Goal: Information Seeking & Learning: Learn about a topic

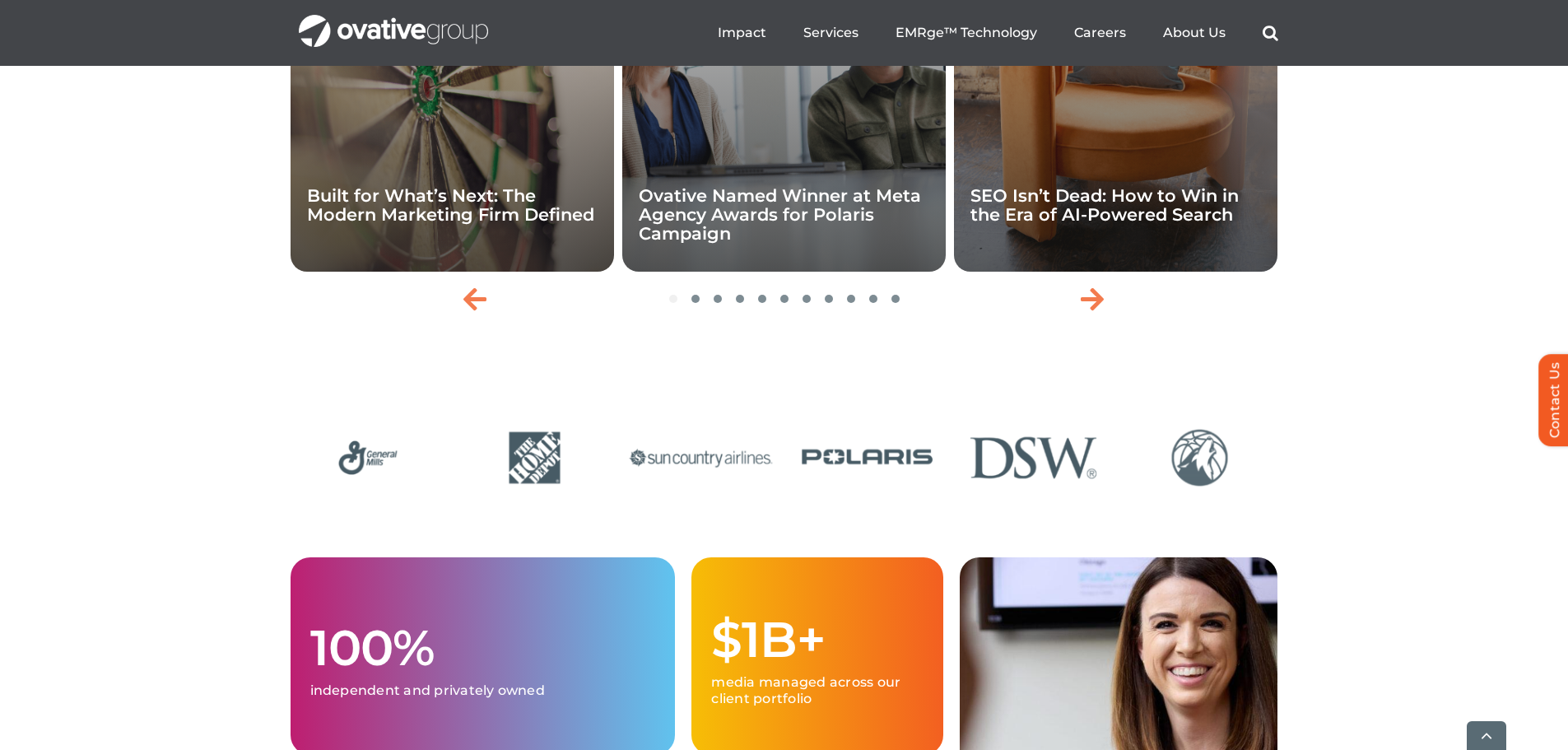
scroll to position [4199, 0]
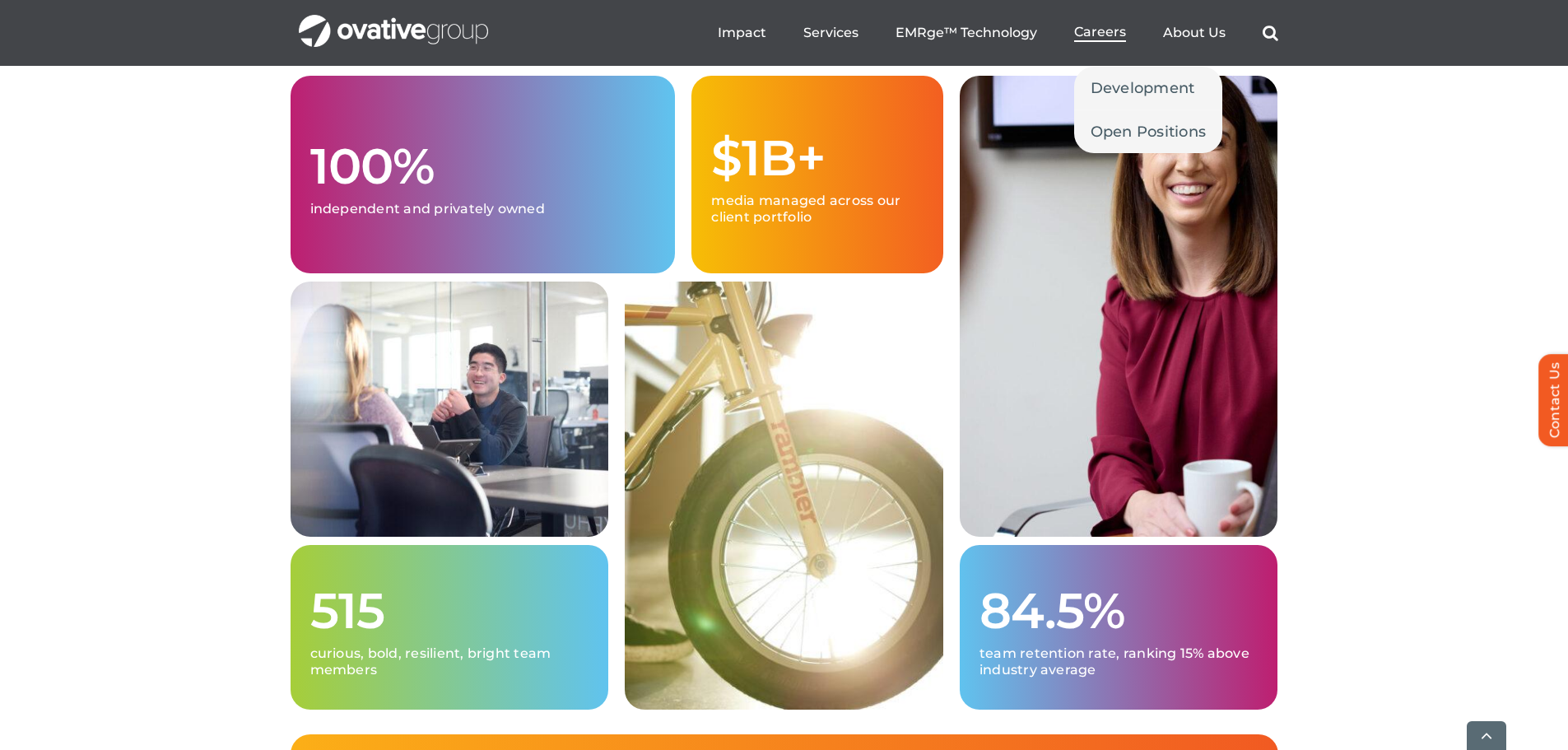
click at [1114, 29] on span "Careers" at bounding box center [1099, 31] width 52 height 16
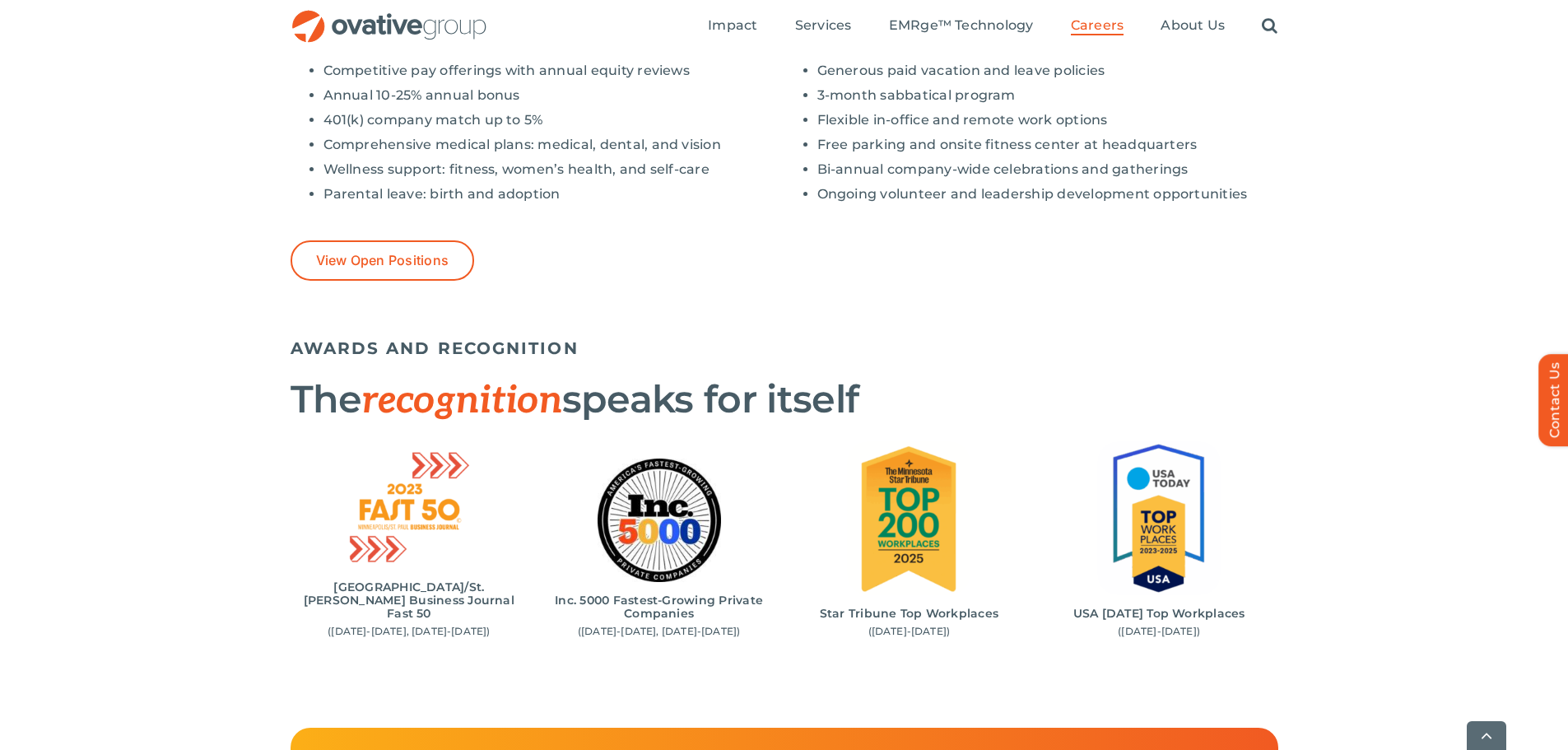
scroll to position [1400, 0]
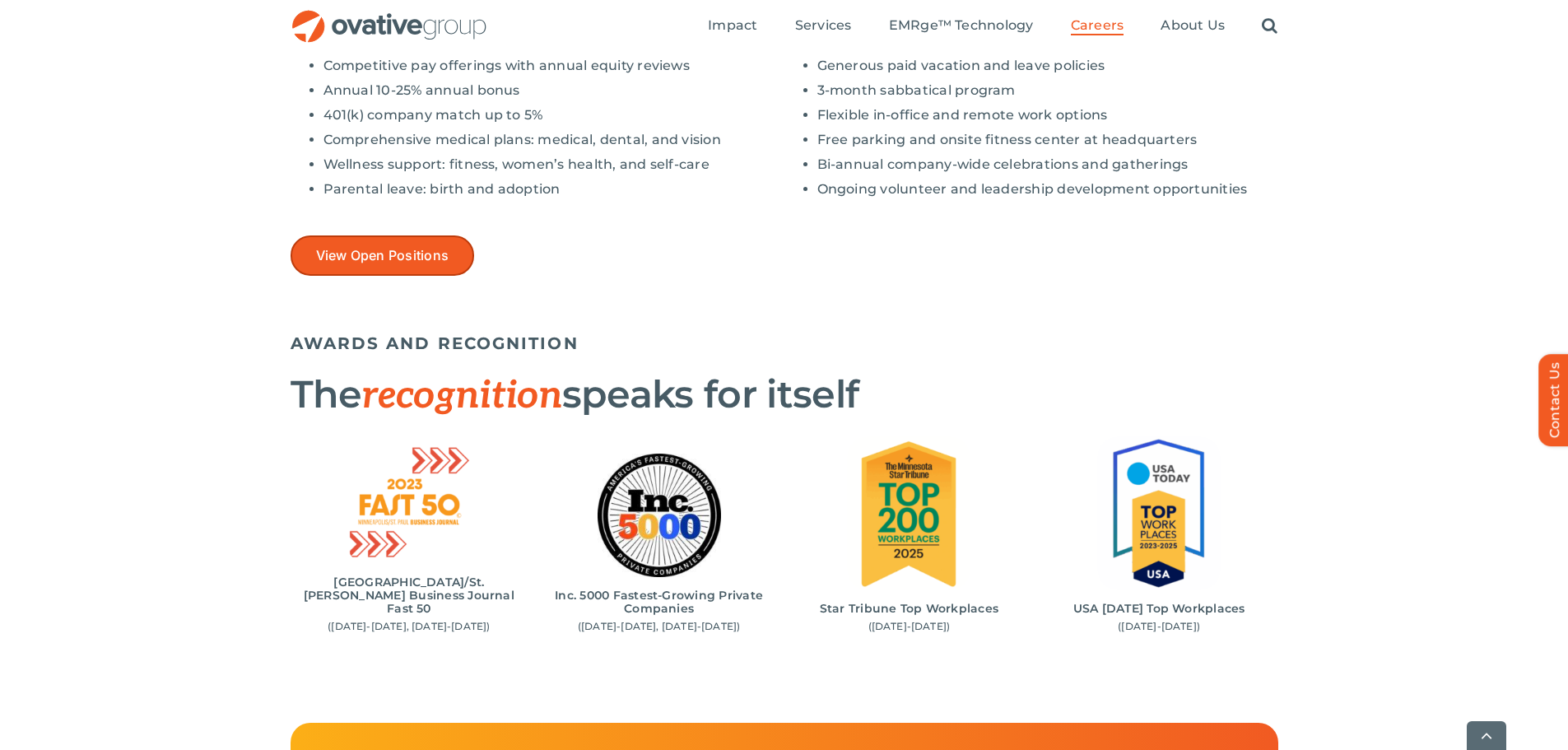
click at [432, 264] on span "View Open Positions" at bounding box center [382, 255] width 134 height 15
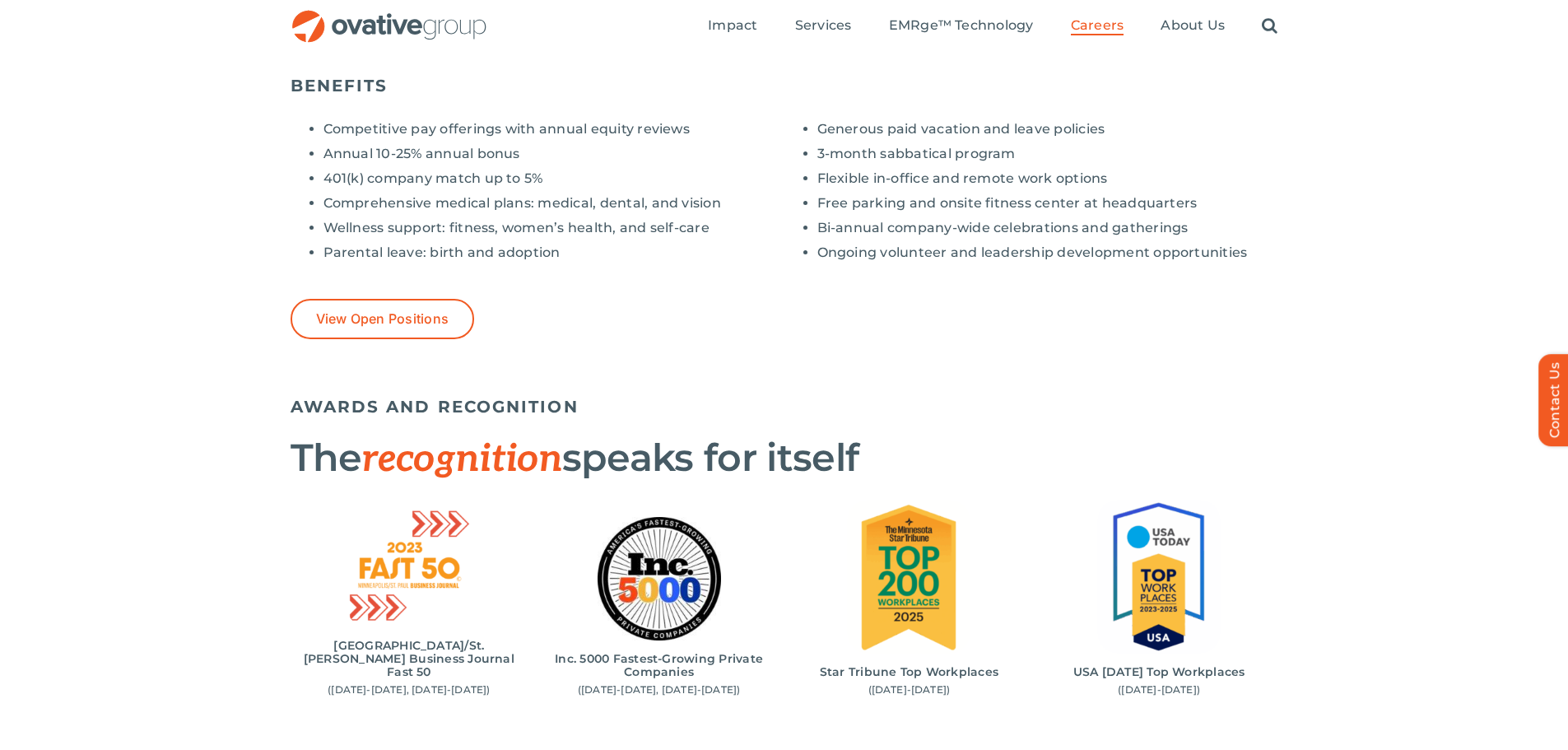
scroll to position [1235, 0]
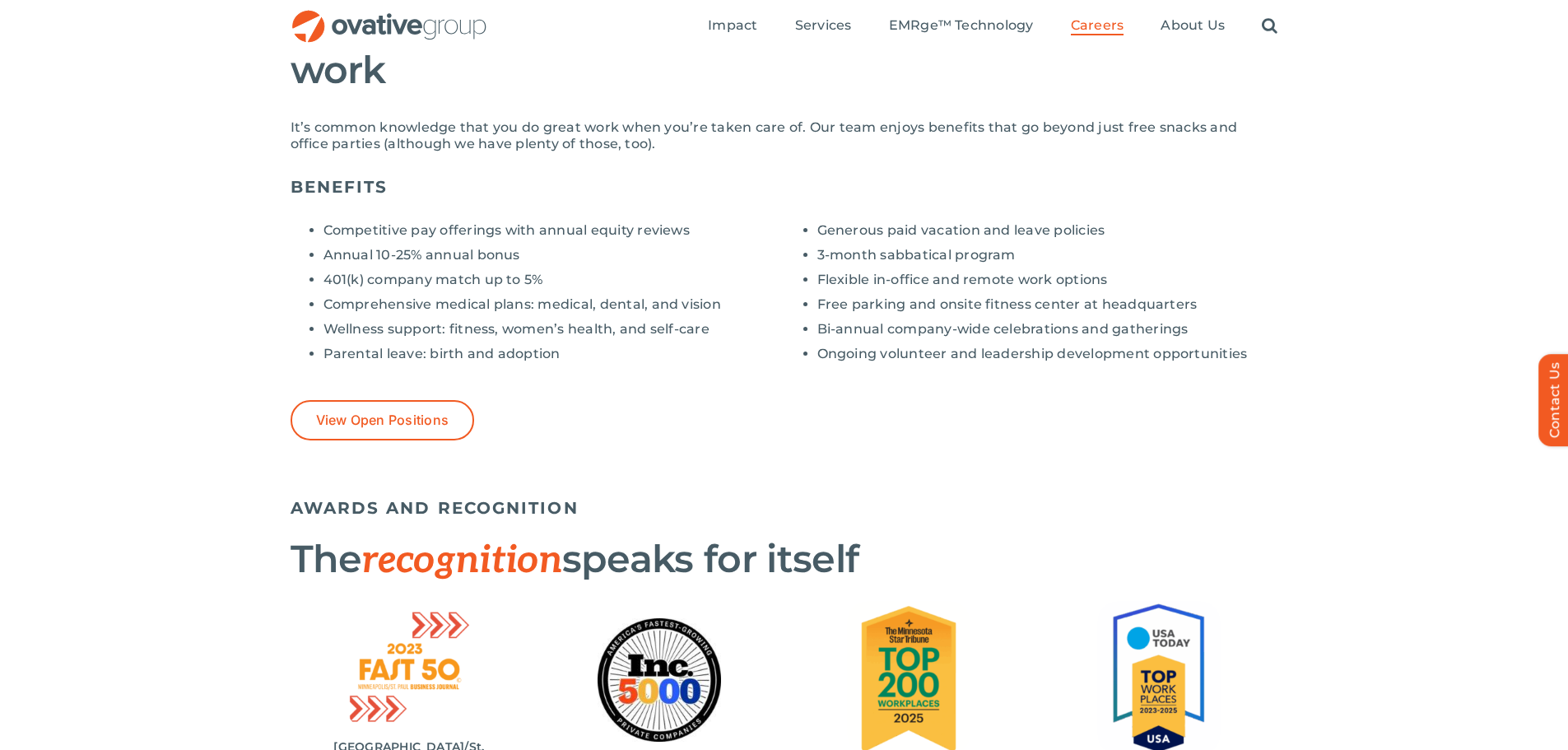
click at [528, 233] on li "Competitive pay offerings with annual equity reviews" at bounding box center [554, 230] width 461 height 16
click at [500, 278] on li "401(k) company match up to 5%" at bounding box center [554, 279] width 461 height 16
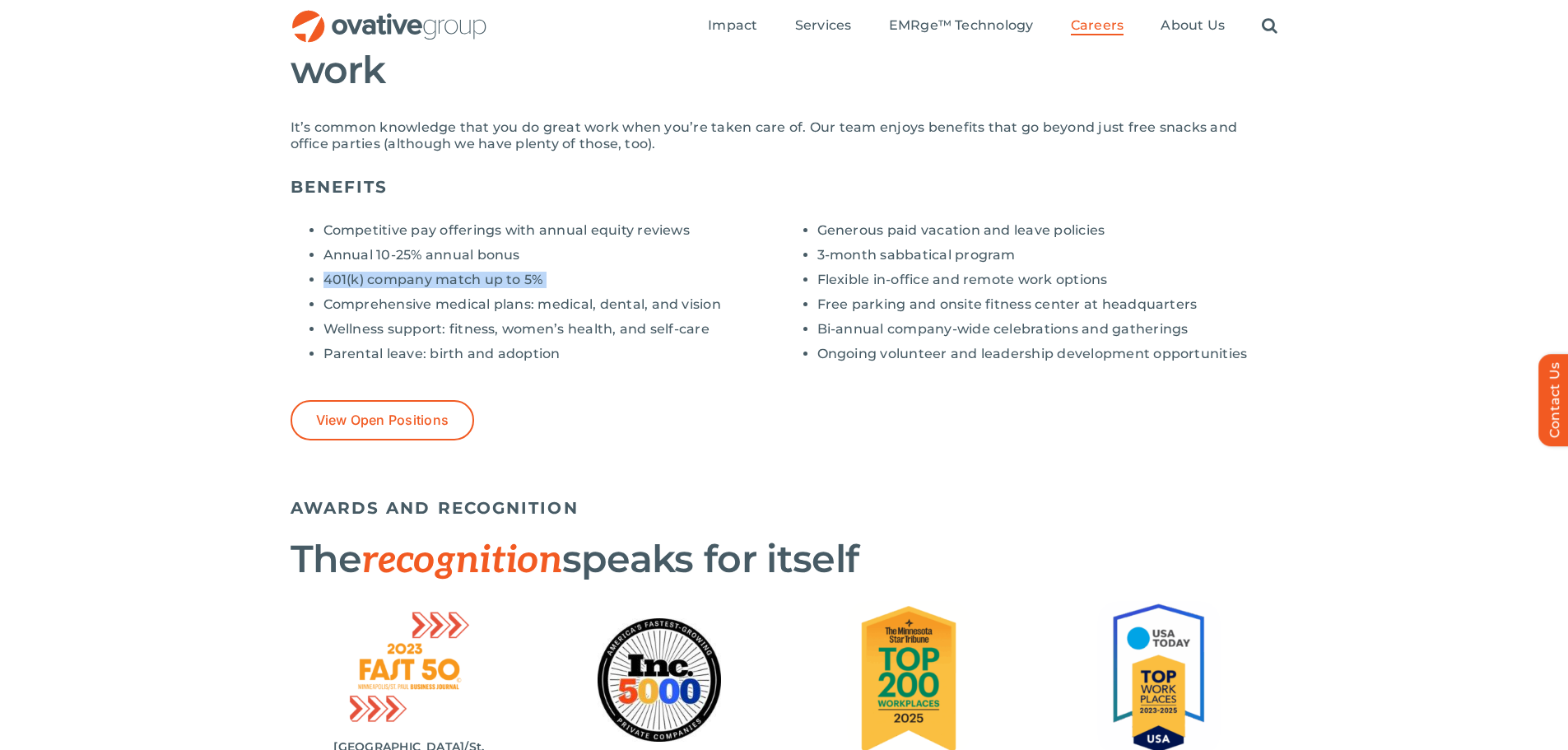
click at [500, 278] on li "401(k) company match up to 5%" at bounding box center [554, 279] width 461 height 16
click at [515, 329] on li "Wellness support: fitness, women’s health, and self-care" at bounding box center [554, 329] width 461 height 16
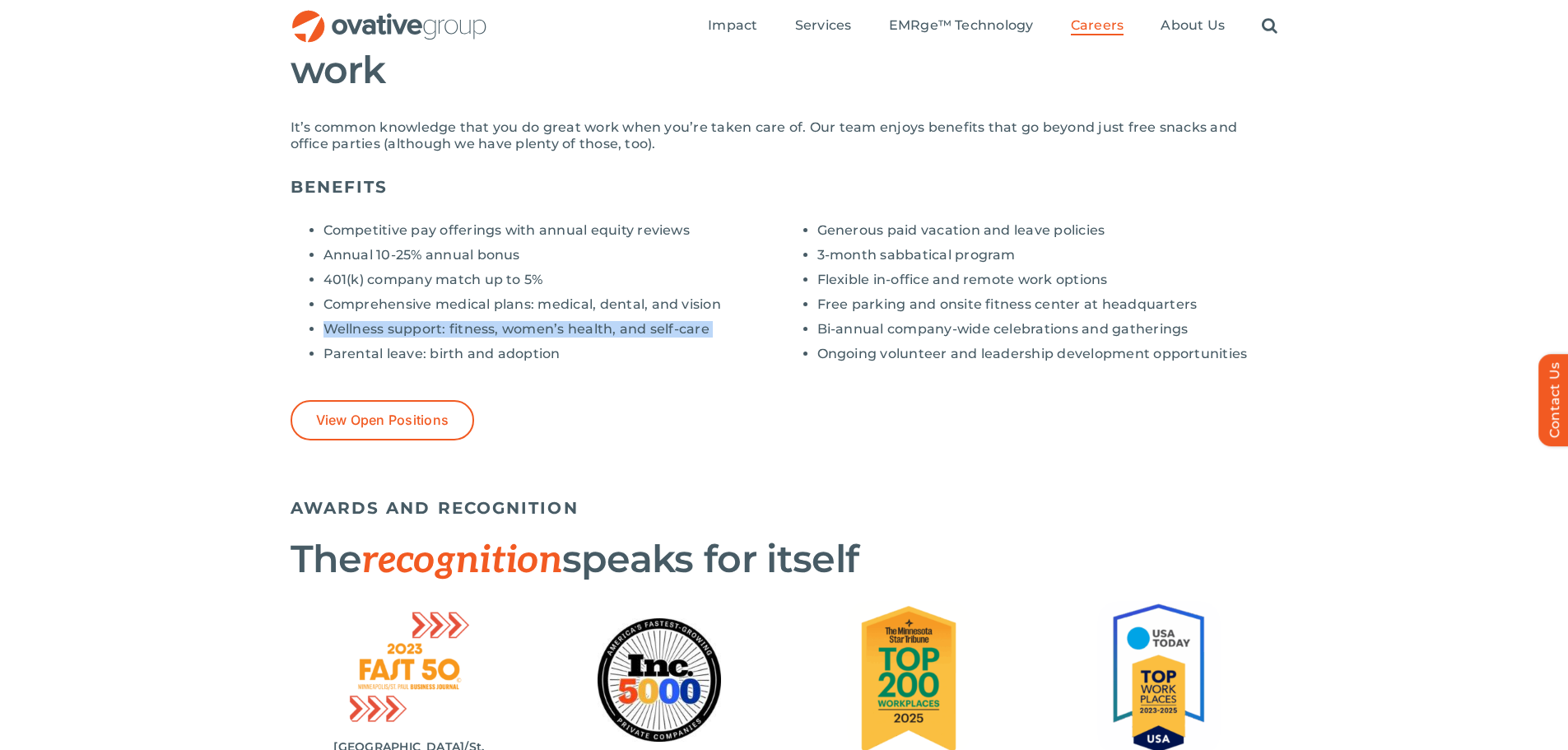
click at [515, 329] on li "Wellness support: fitness, women’s health, and self-care" at bounding box center [554, 329] width 461 height 16
click at [518, 359] on li "Parental leave: birth and adoption" at bounding box center [554, 353] width 461 height 16
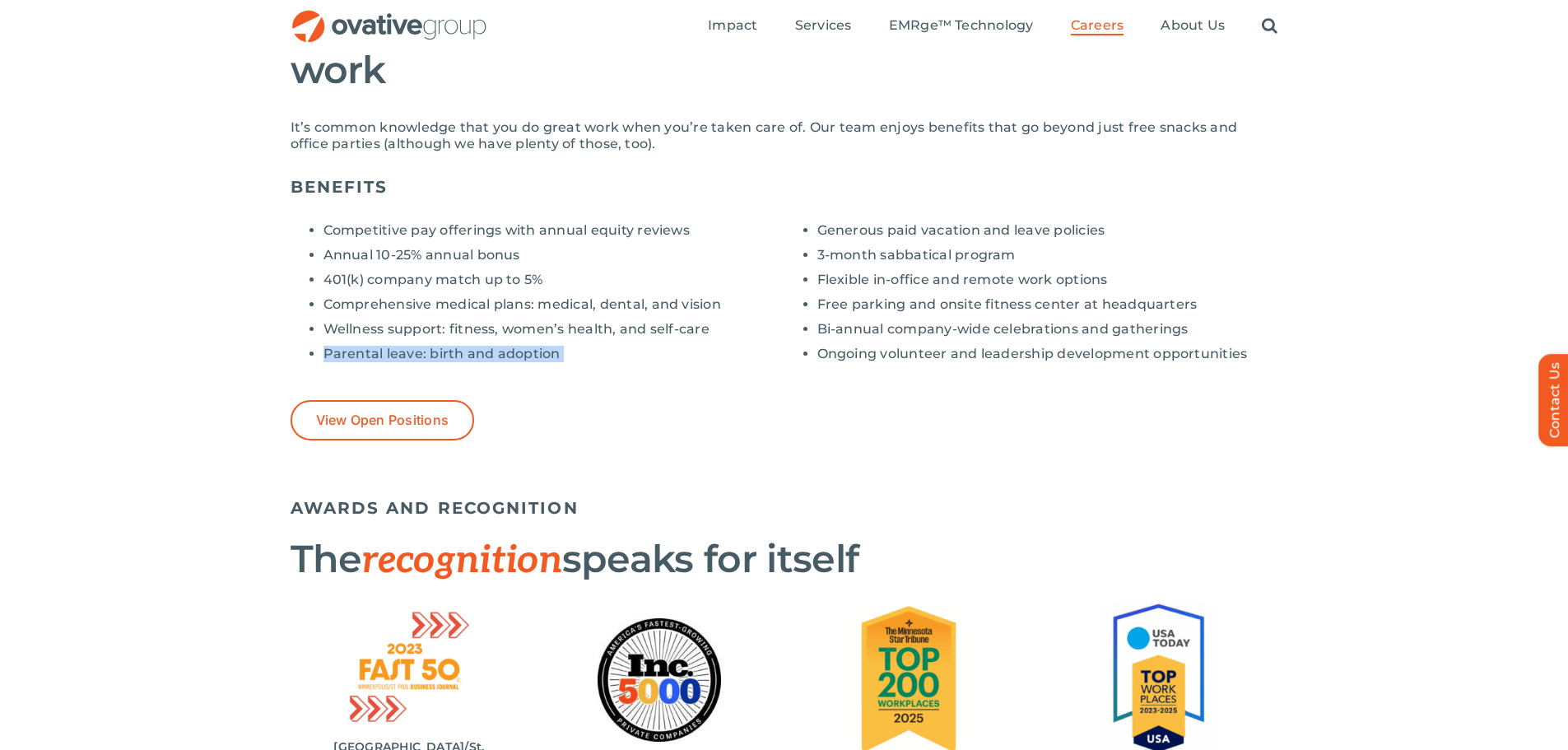
click at [518, 359] on li "Parental leave: birth and adoption" at bounding box center [554, 353] width 461 height 16
click at [540, 322] on li "Wellness support: fitness, women’s health, and self-care" at bounding box center [554, 329] width 461 height 16
click at [540, 324] on li "Wellness support: fitness, women’s health, and self-care" at bounding box center [554, 329] width 461 height 16
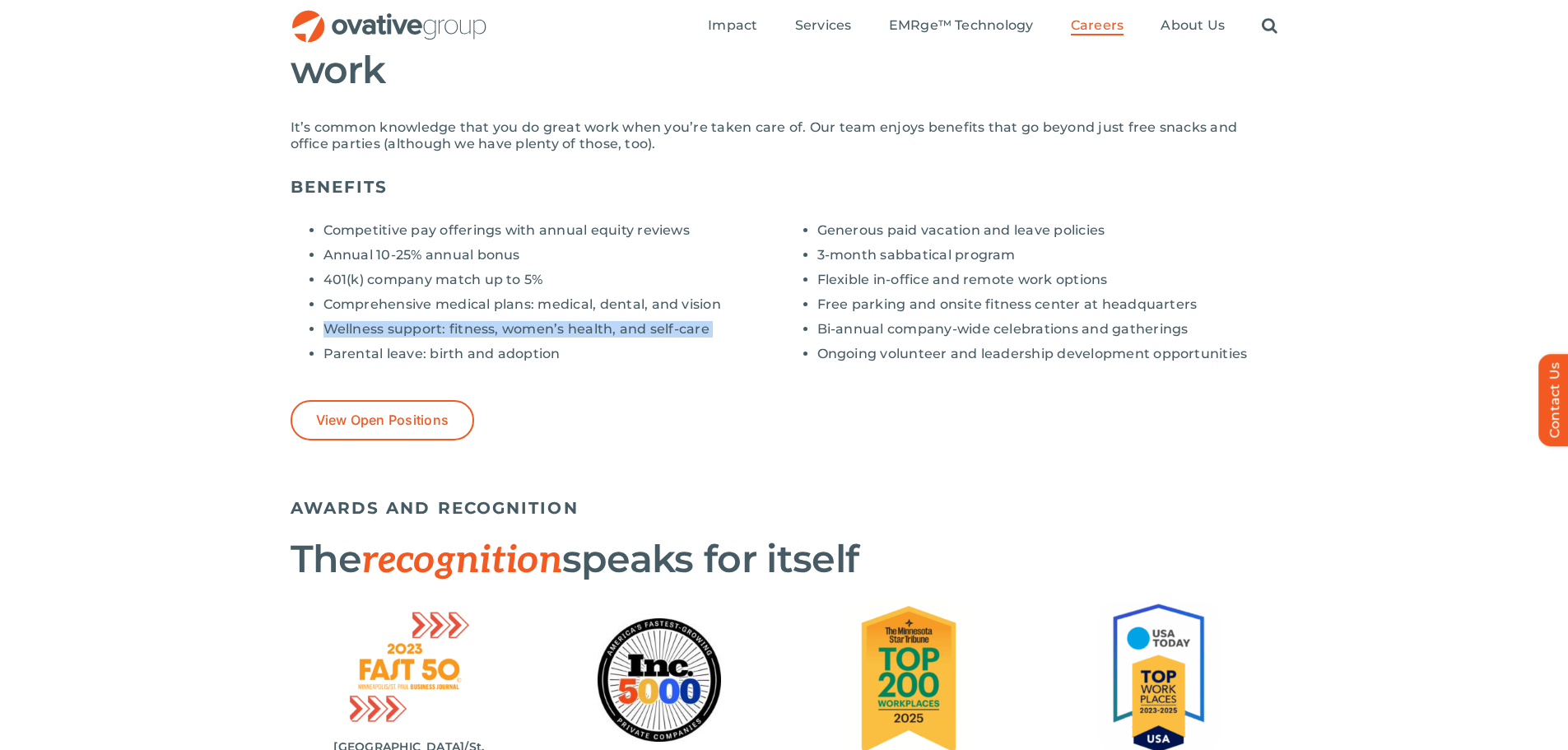
click at [554, 336] on li "Wellness support: fitness, women’s health, and self-care" at bounding box center [554, 329] width 461 height 16
click at [555, 335] on li "Wellness support: fitness, women’s health, and self-care" at bounding box center [554, 329] width 461 height 16
click at [533, 364] on div "Competitive pay offerings with annual equity reviews Annual 10-25% annual bonus…" at bounding box center [537, 292] width 493 height 166
click at [533, 352] on li "Parental leave: birth and adoption" at bounding box center [554, 353] width 461 height 16
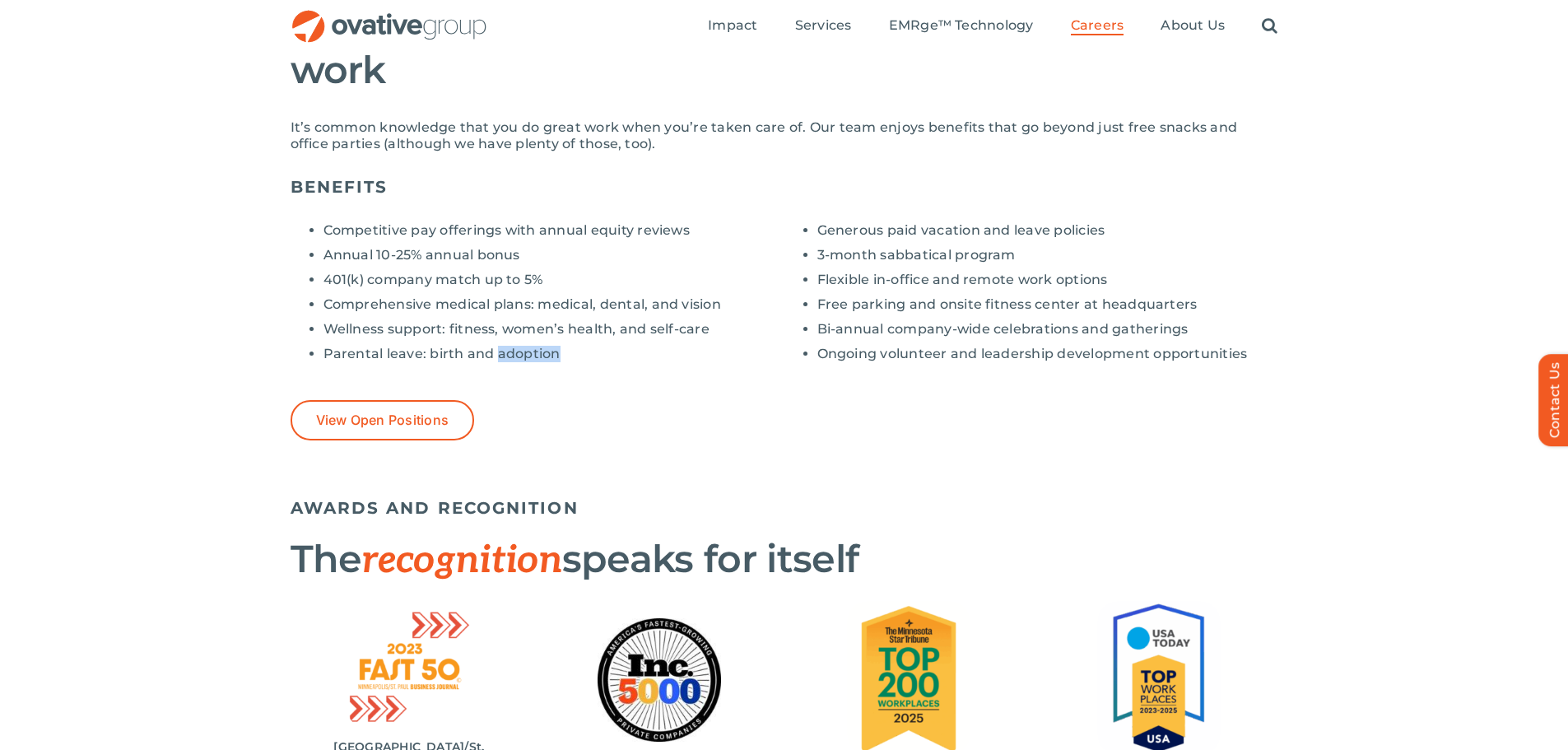
click at [533, 352] on li "Parental leave: birth and adoption" at bounding box center [554, 353] width 461 height 16
click at [916, 232] on li "Generous paid vacation and leave policies" at bounding box center [1047, 230] width 461 height 16
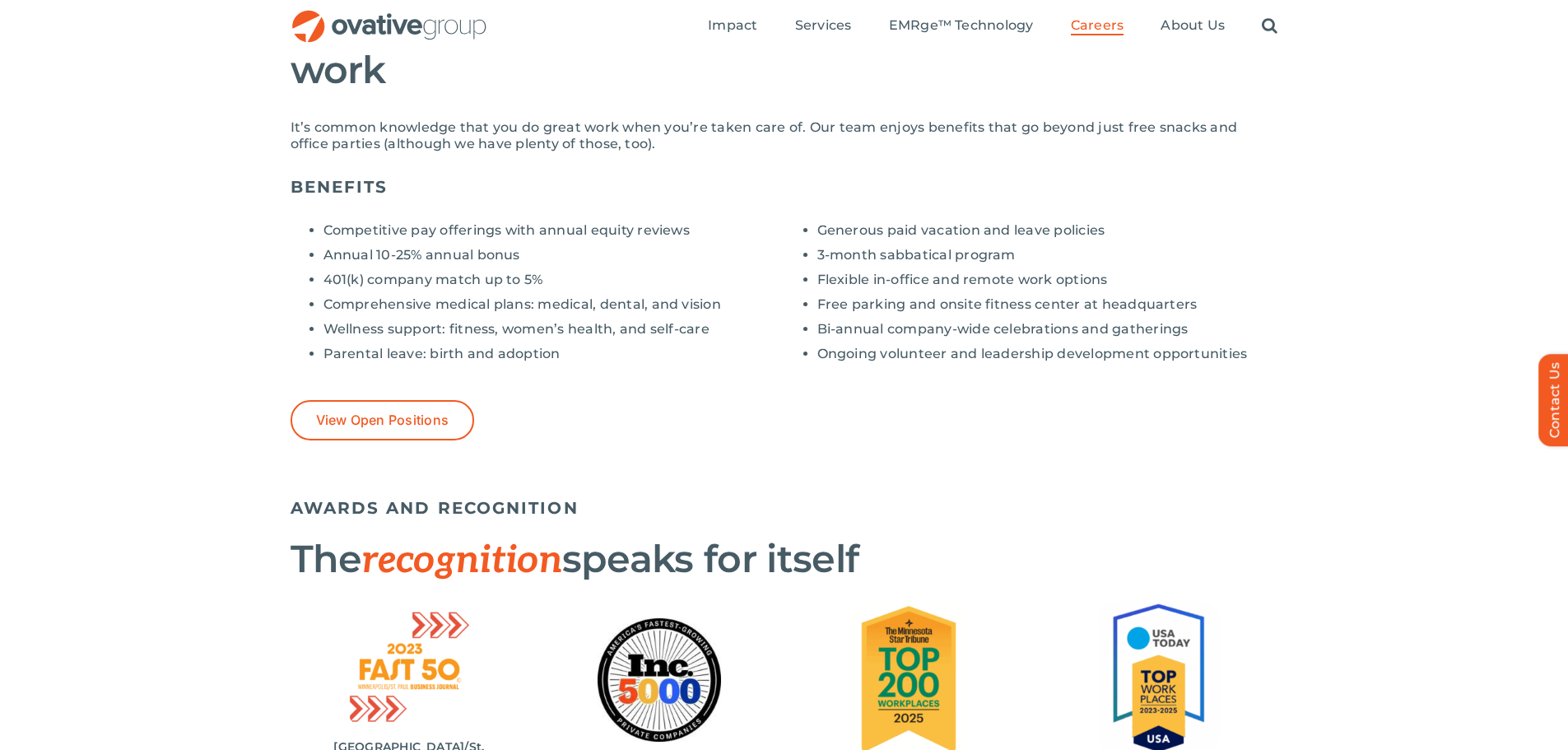
click at [525, 346] on li "Parental leave: birth and adoption" at bounding box center [554, 353] width 461 height 16
click at [525, 347] on li "Parental leave: birth and adoption" at bounding box center [554, 353] width 461 height 16
click at [956, 232] on li "Generous paid vacation and leave policies" at bounding box center [1047, 230] width 461 height 16
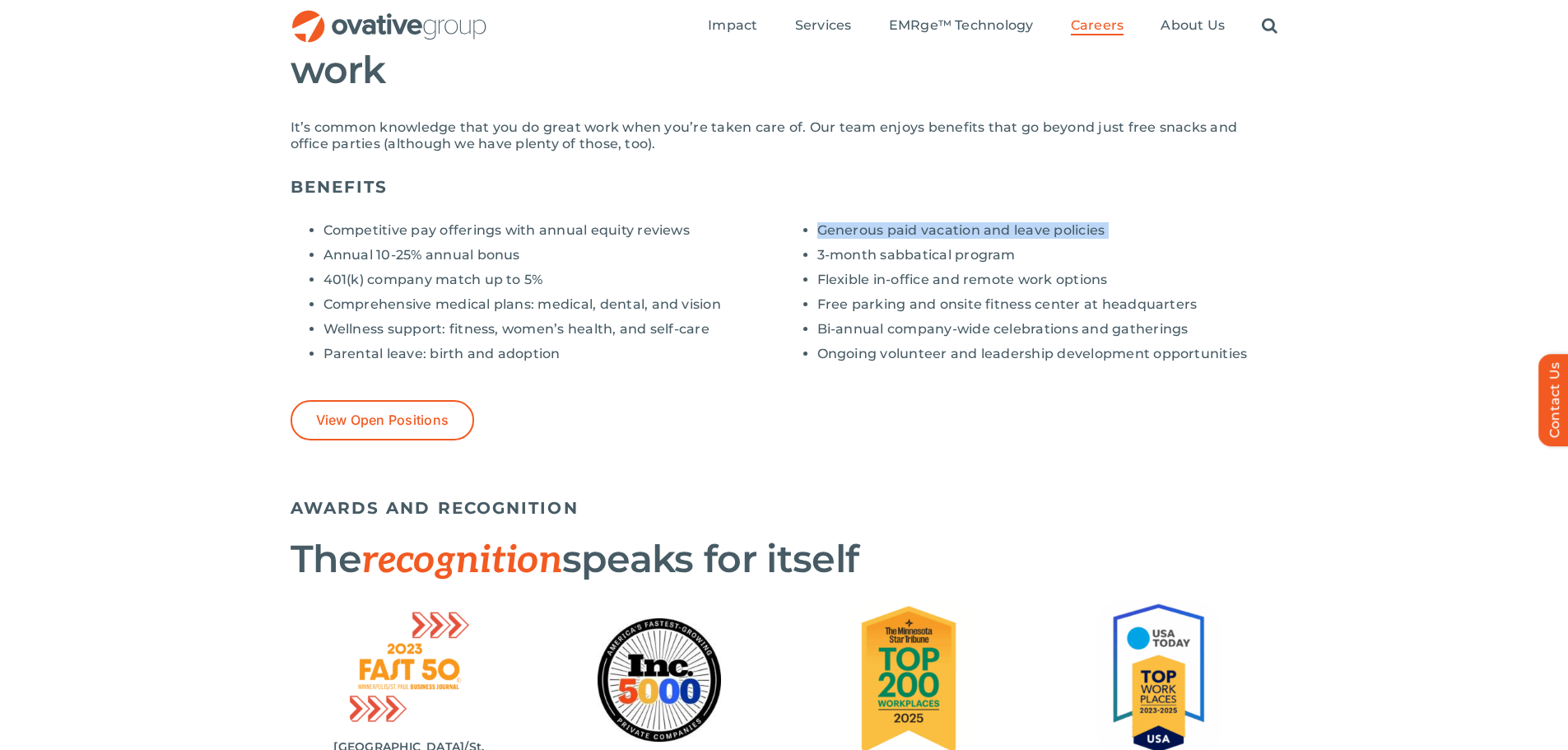
click at [956, 232] on li "Generous paid vacation and leave policies" at bounding box center [1047, 230] width 461 height 16
click at [949, 253] on li "3-month sabbatical program" at bounding box center [1047, 255] width 461 height 16
click at [947, 279] on li "Flexible in-office and remote work options" at bounding box center [1047, 279] width 461 height 16
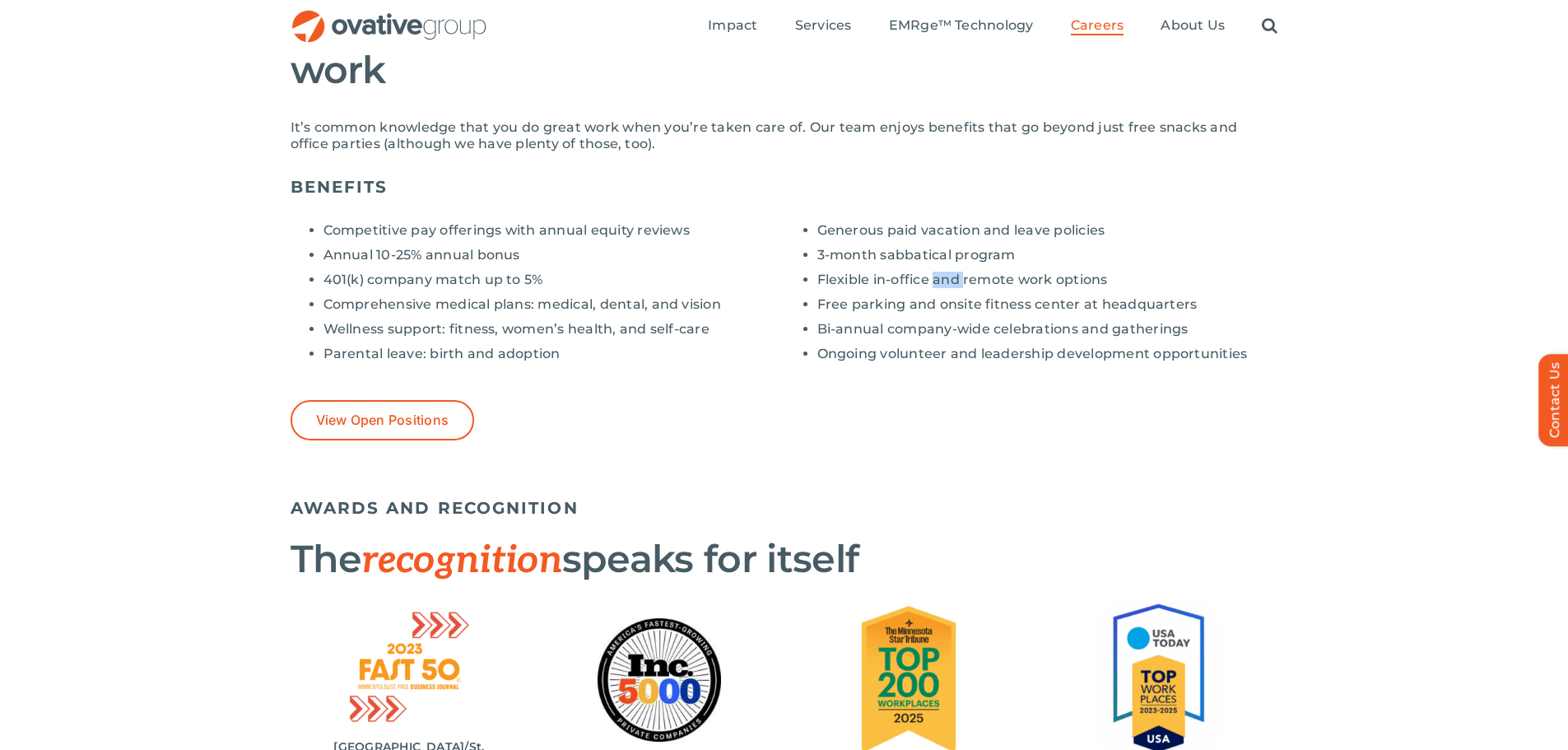
click at [947, 279] on li "Flexible in-office and remote work options" at bounding box center [1047, 279] width 461 height 16
click at [948, 305] on li "Free parking and onsite fitness center at headquarters" at bounding box center [1047, 304] width 461 height 16
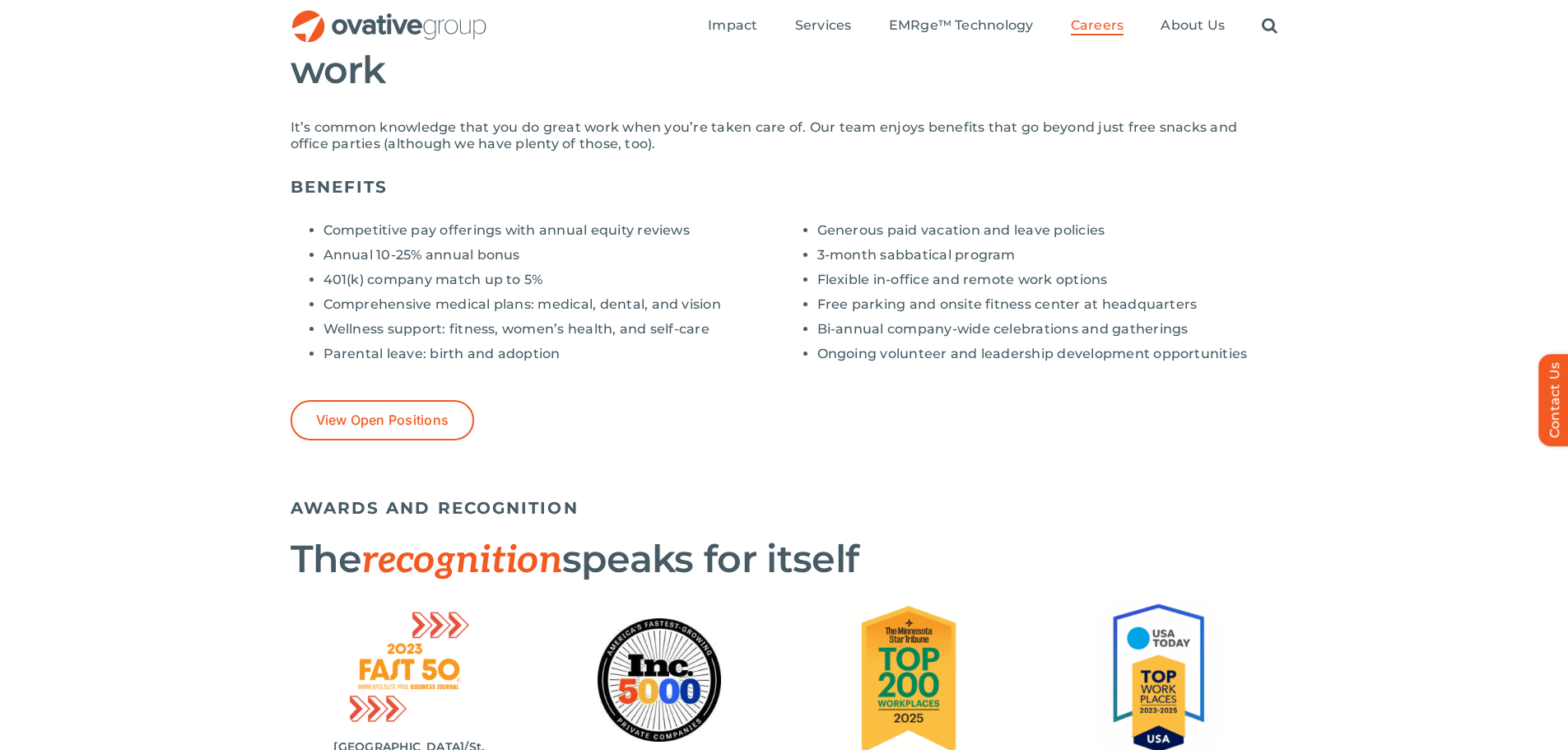
click at [970, 333] on li "Bi-annual company-wide celebrations and gatherings" at bounding box center [1047, 329] width 461 height 16
click at [972, 357] on li "Ongoing volunteer and leadership development opportunities" at bounding box center [1047, 353] width 461 height 16
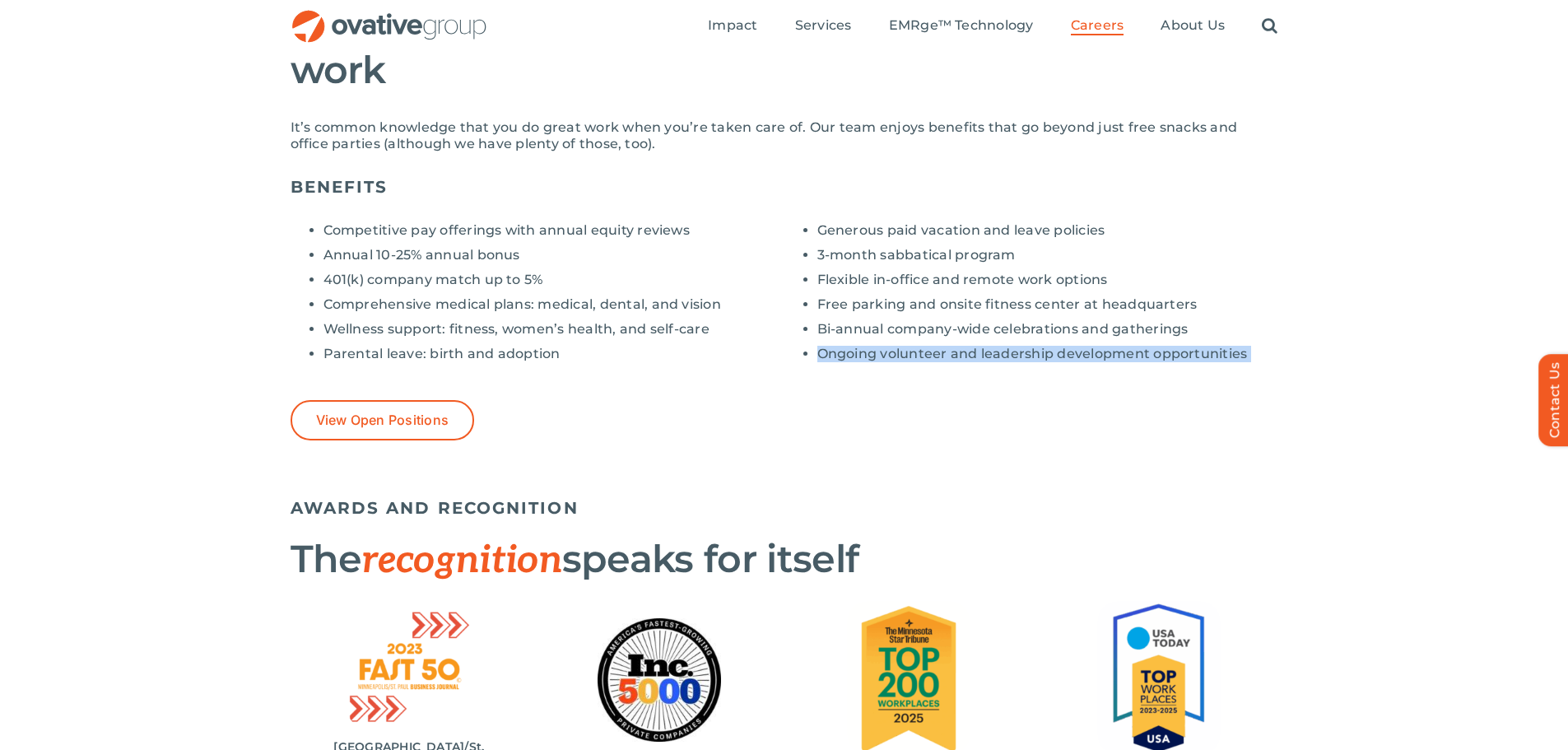
click at [972, 357] on li "Ongoing volunteer and leadership development opportunities" at bounding box center [1047, 353] width 461 height 16
click at [791, 379] on div "Competitive pay offerings with annual equity reviews Annual 10-25% annual bonus…" at bounding box center [784, 325] width 988 height 232
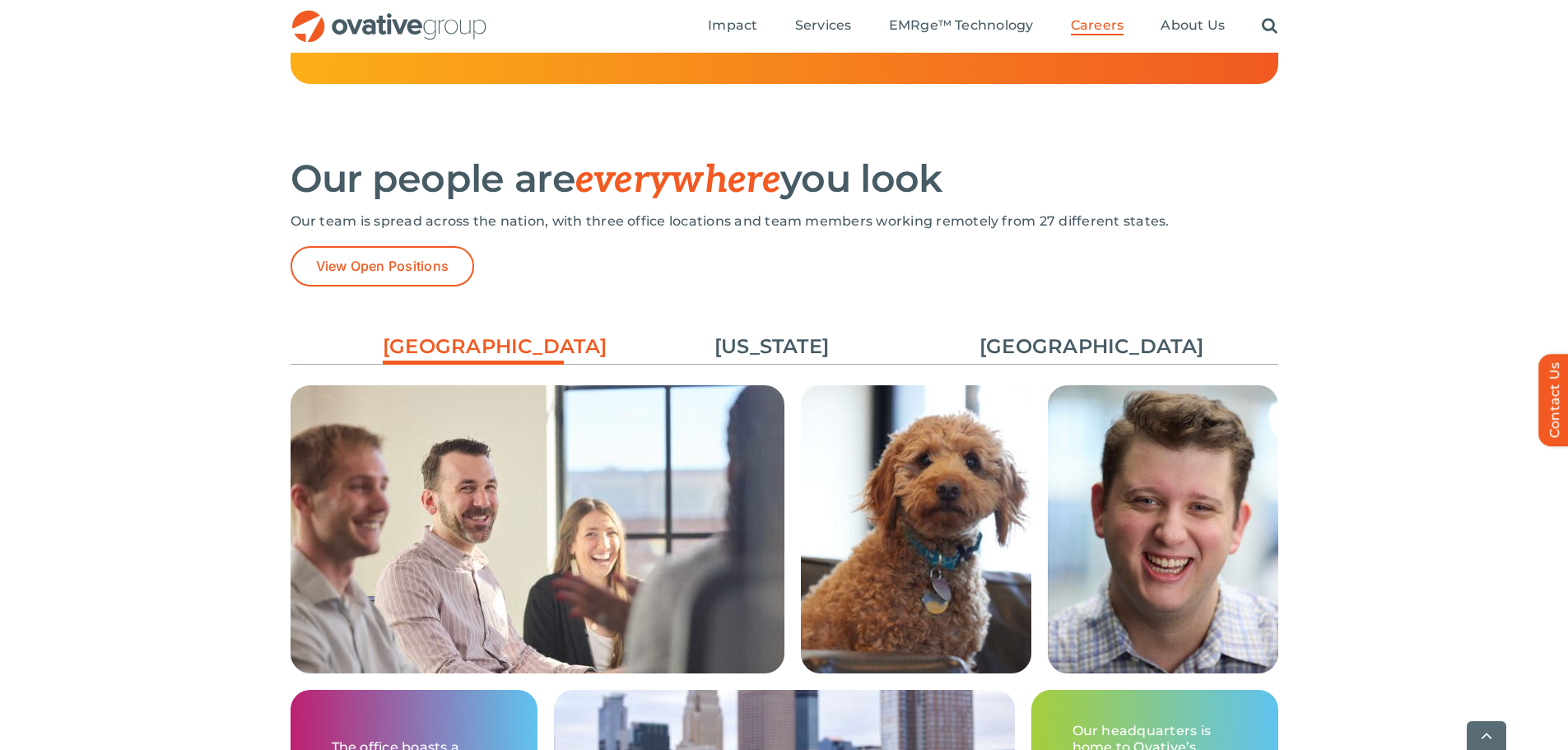
scroll to position [2388, 0]
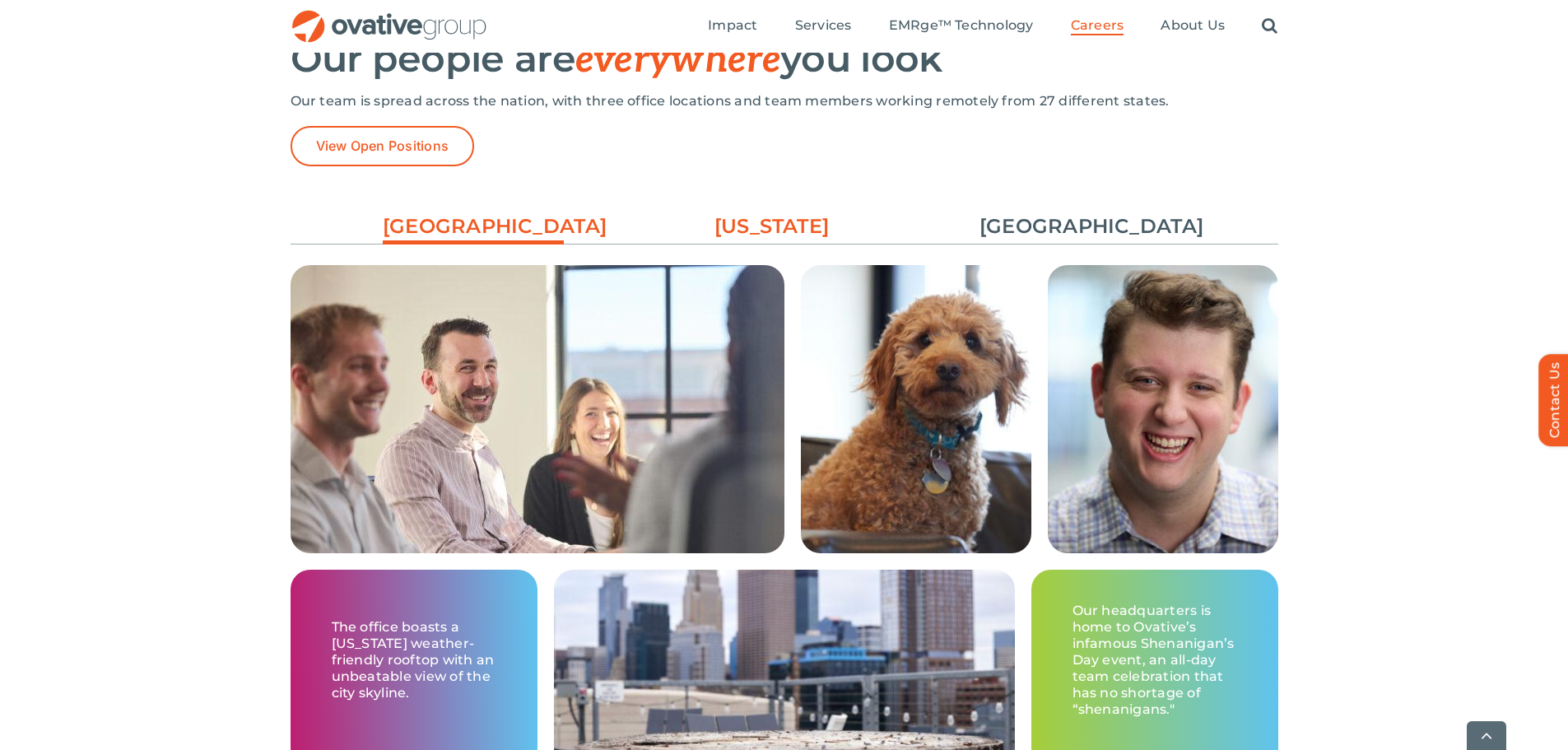
click at [789, 235] on link "[US_STATE]" at bounding box center [772, 226] width 181 height 28
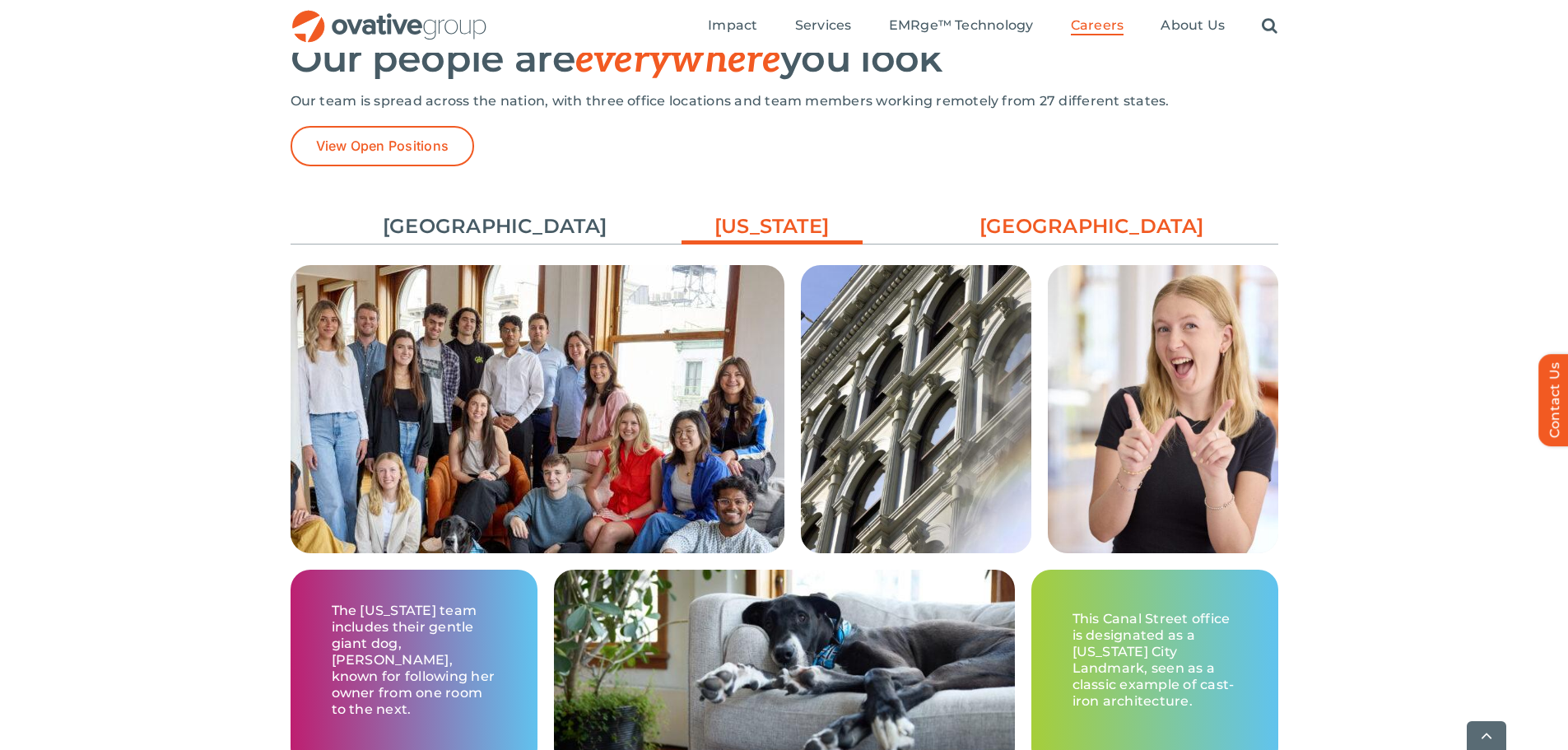
click at [1033, 219] on link "[GEOGRAPHIC_DATA]" at bounding box center [1069, 226] width 181 height 28
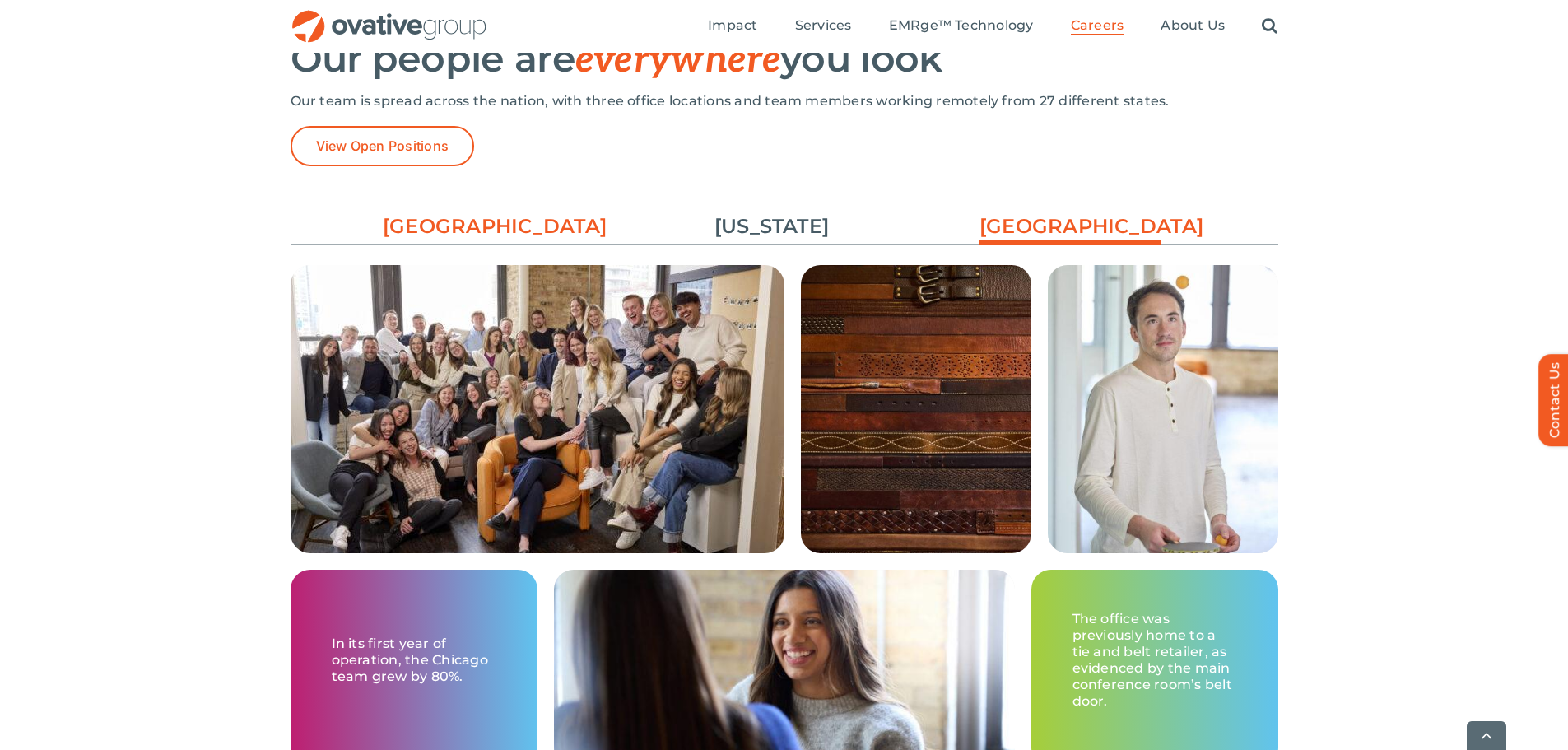
click at [456, 238] on link "[GEOGRAPHIC_DATA]" at bounding box center [473, 226] width 181 height 28
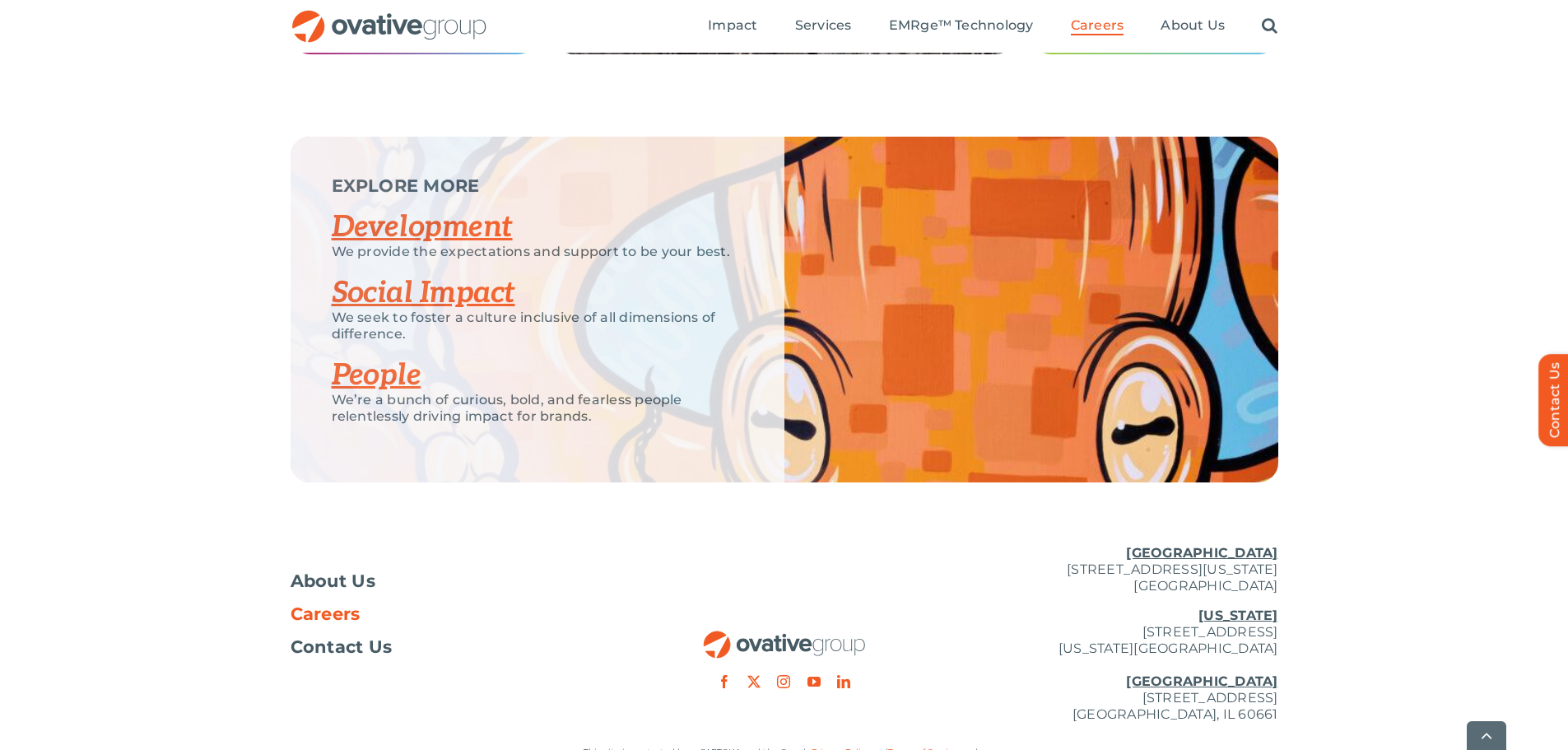
scroll to position [3169, 0]
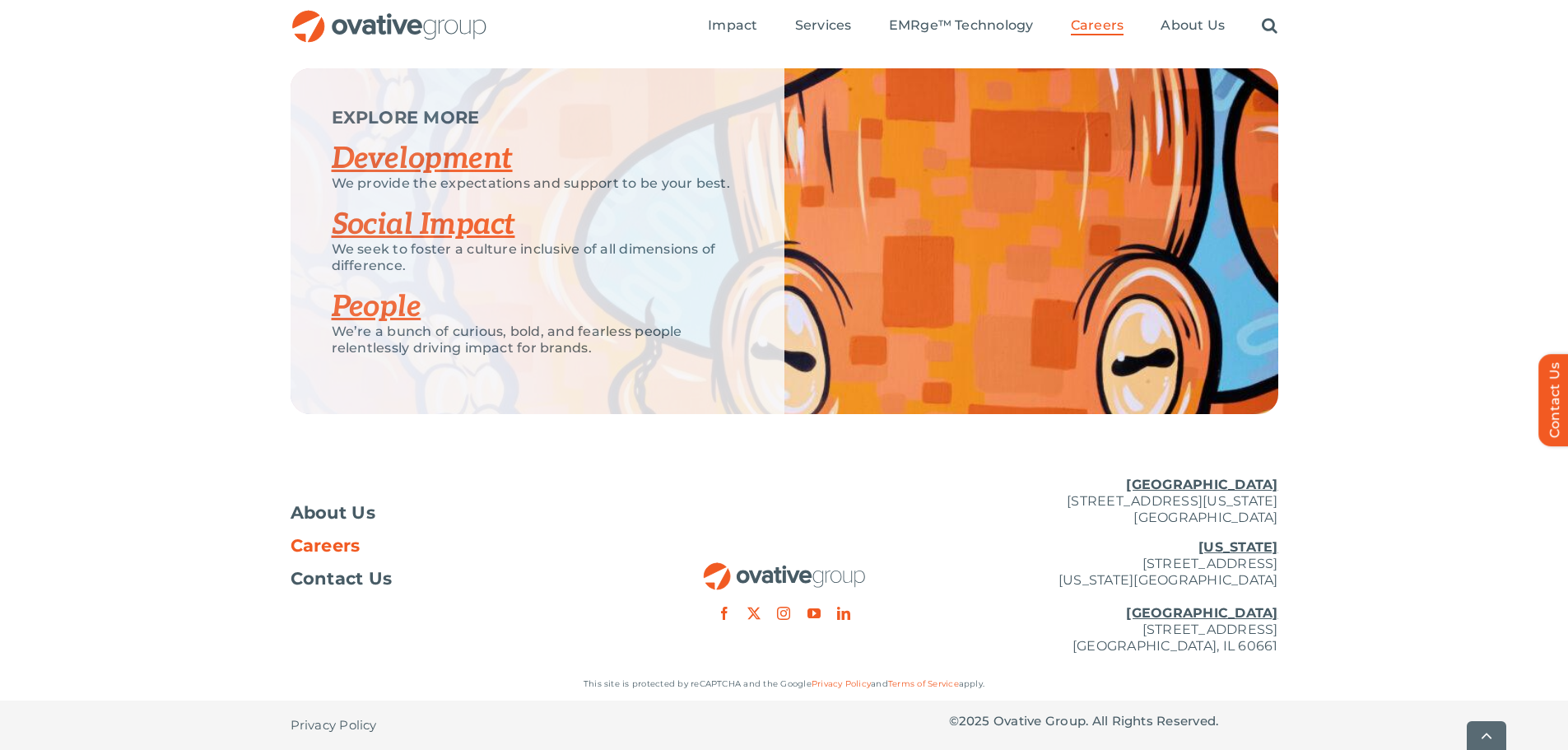
drag, startPoint x: 1021, startPoint y: 499, endPoint x: 1289, endPoint y: 518, distance: 268.7
click at [1299, 520] on div "About Us Careers Contact Us [GEOGRAPHIC_DATA] [STREET_ADDRESS][GEOGRAPHIC_DATA]…" at bounding box center [784, 566] width 1568 height 204
